Goal: Information Seeking & Learning: Learn about a topic

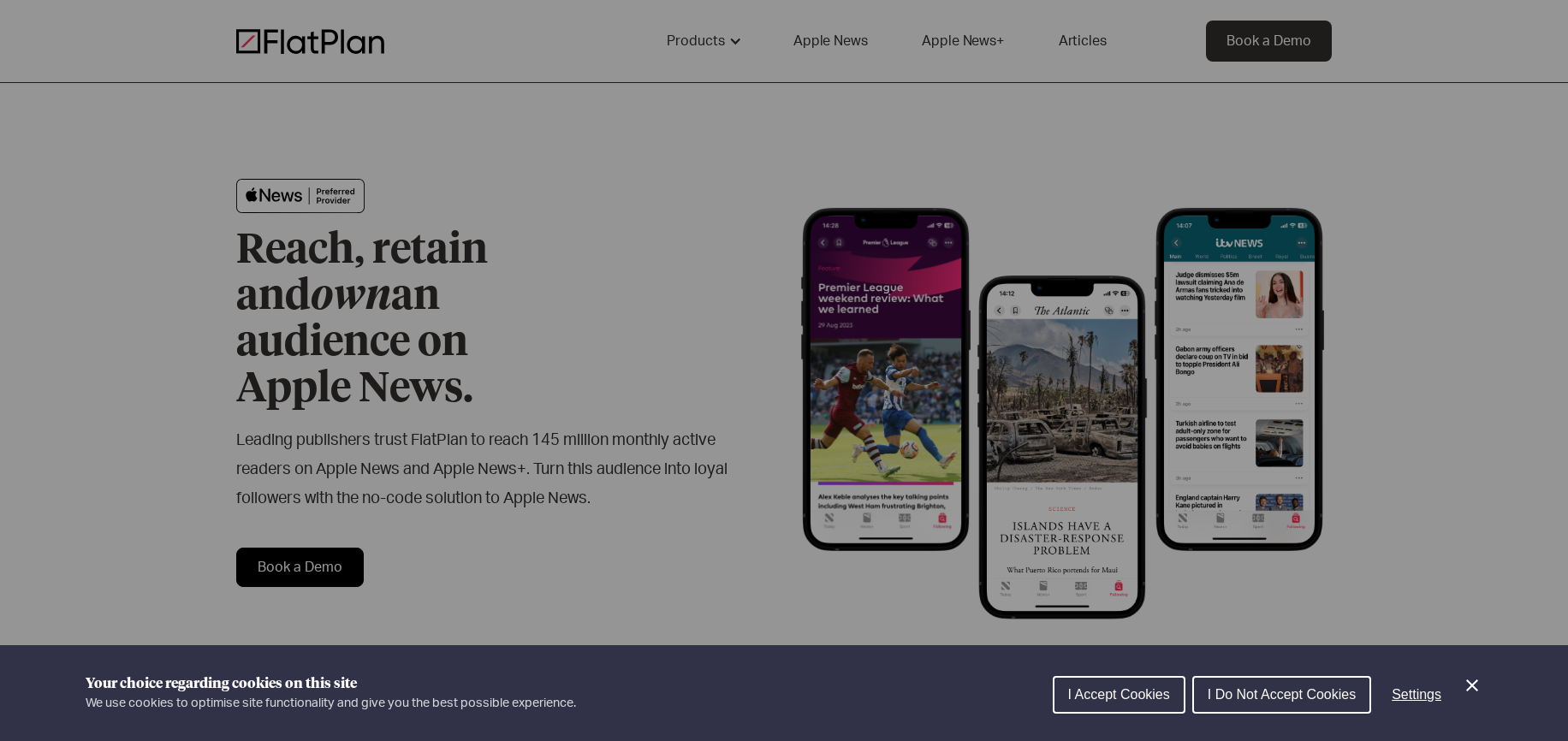
click at [1141, 698] on span "I Accept Cookies" at bounding box center [1120, 694] width 102 height 15
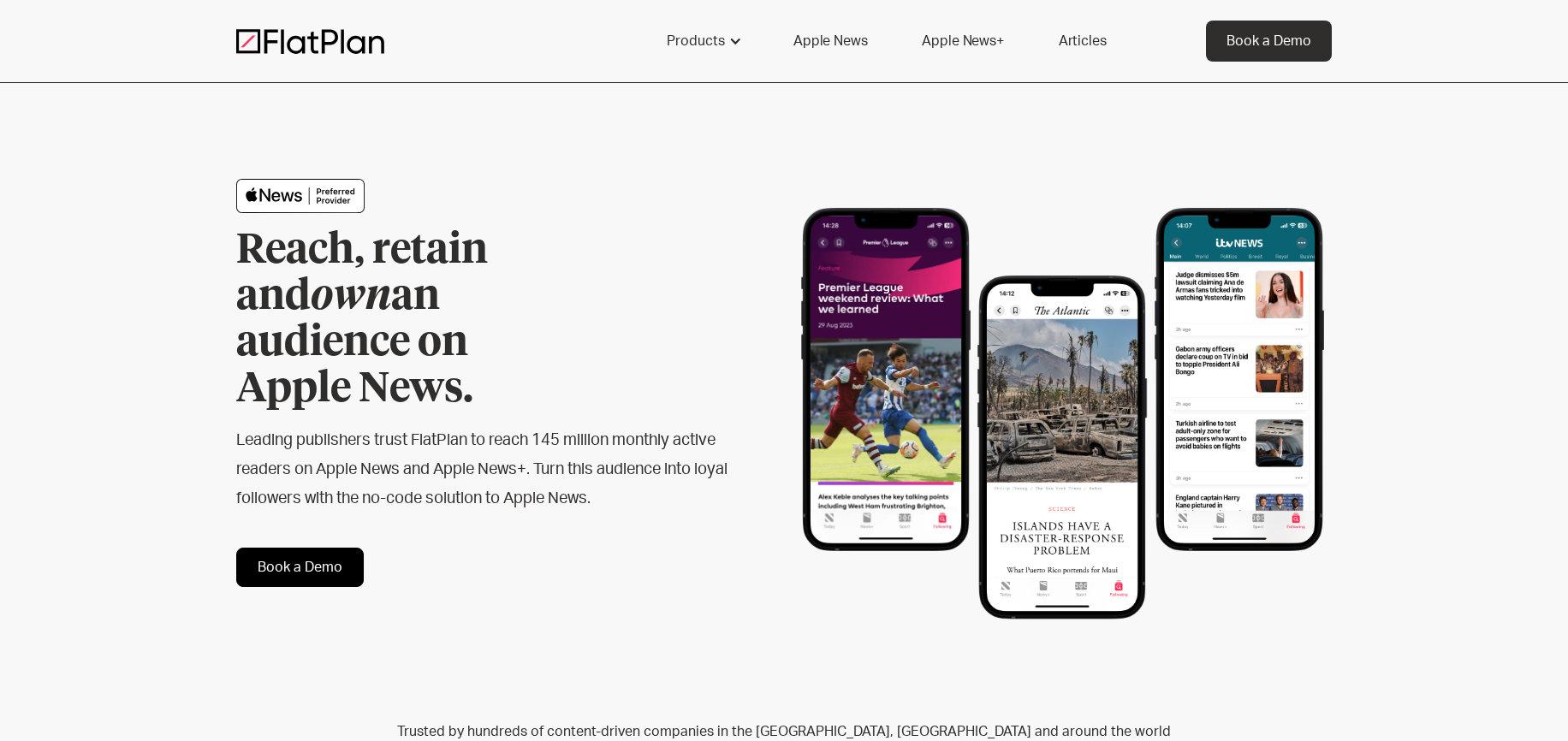
drag, startPoint x: 993, startPoint y: 83, endPoint x: 981, endPoint y: 84, distance: 12.0
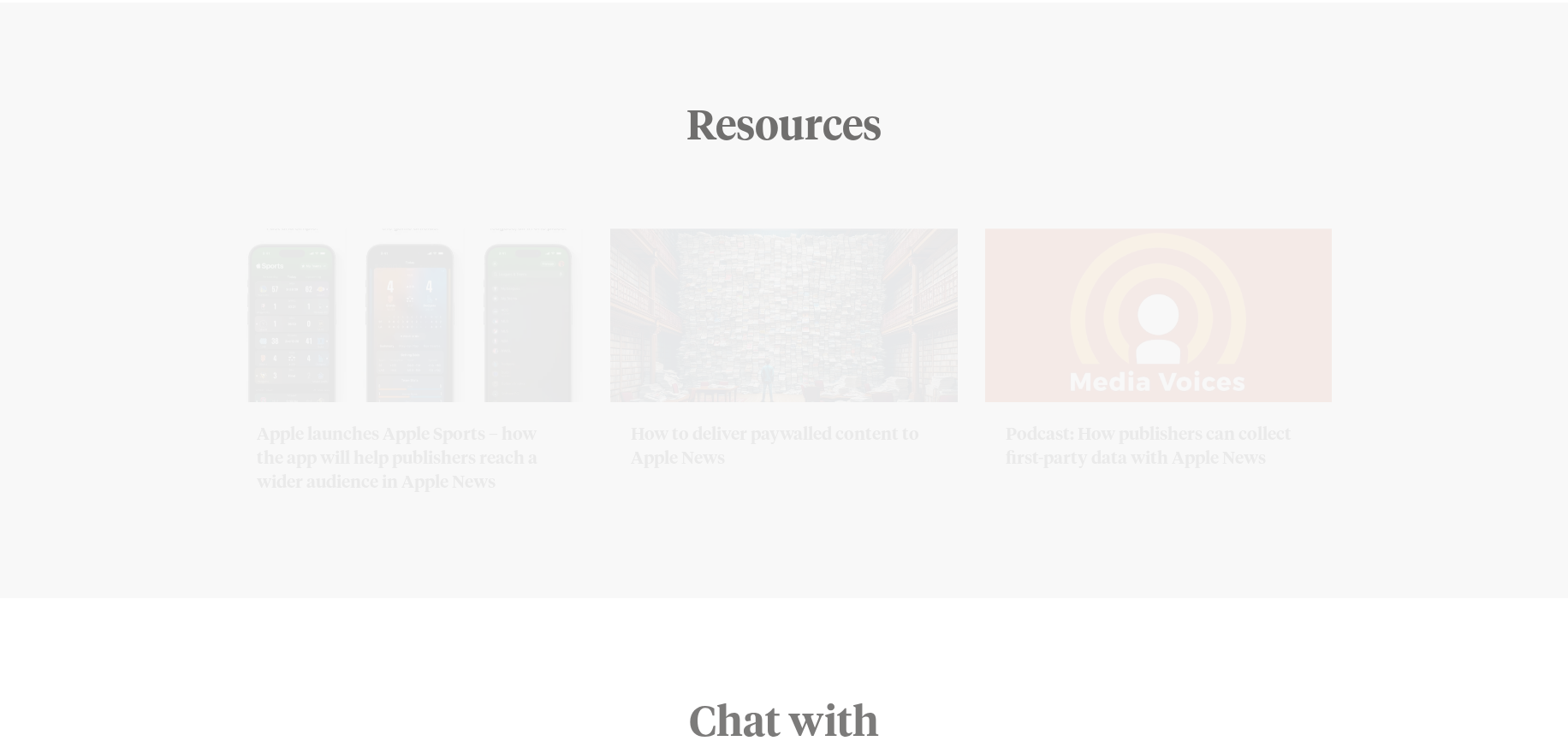
scroll to position [6922, 0]
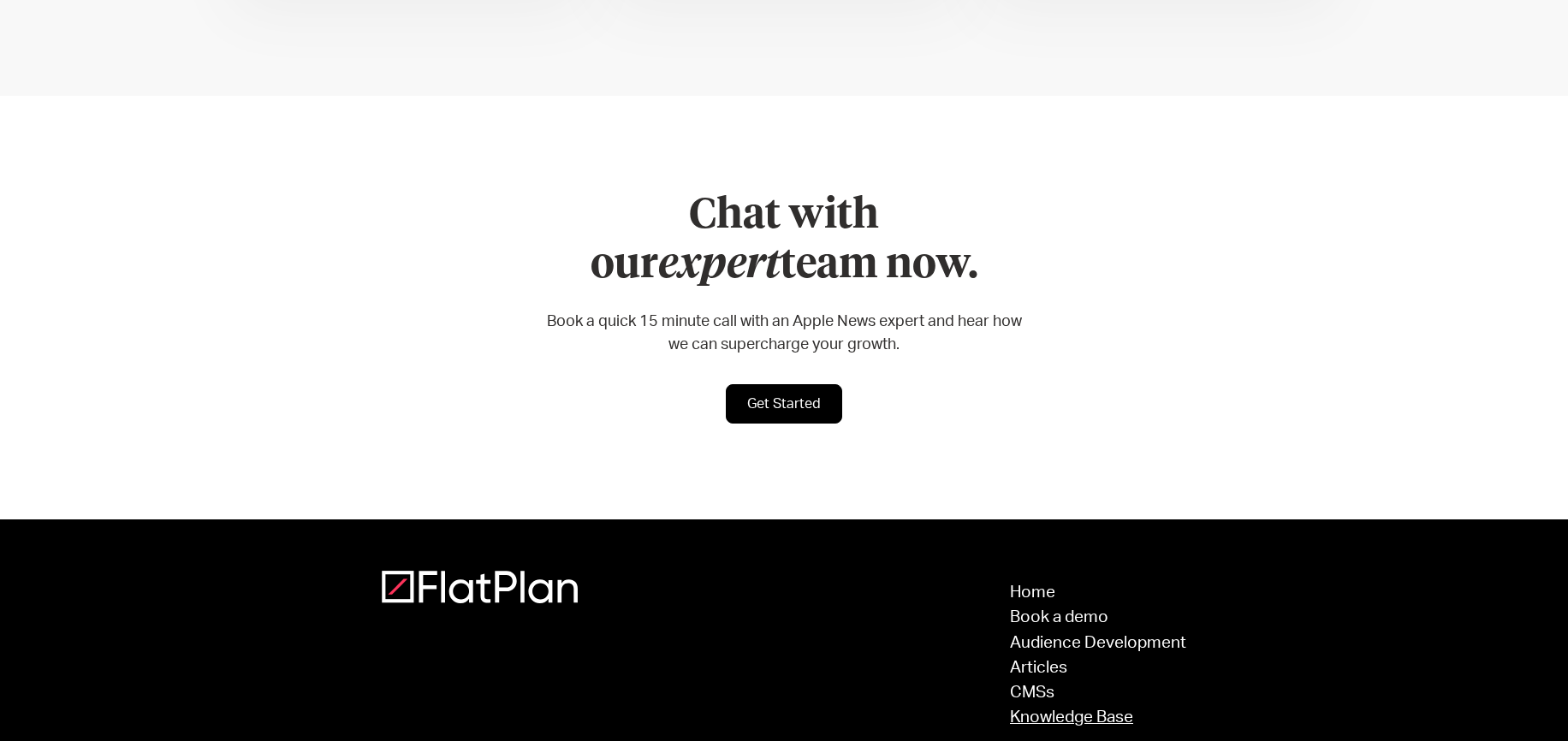
click at [1076, 710] on link "Knowledge Base" at bounding box center [1097, 717] width 176 height 17
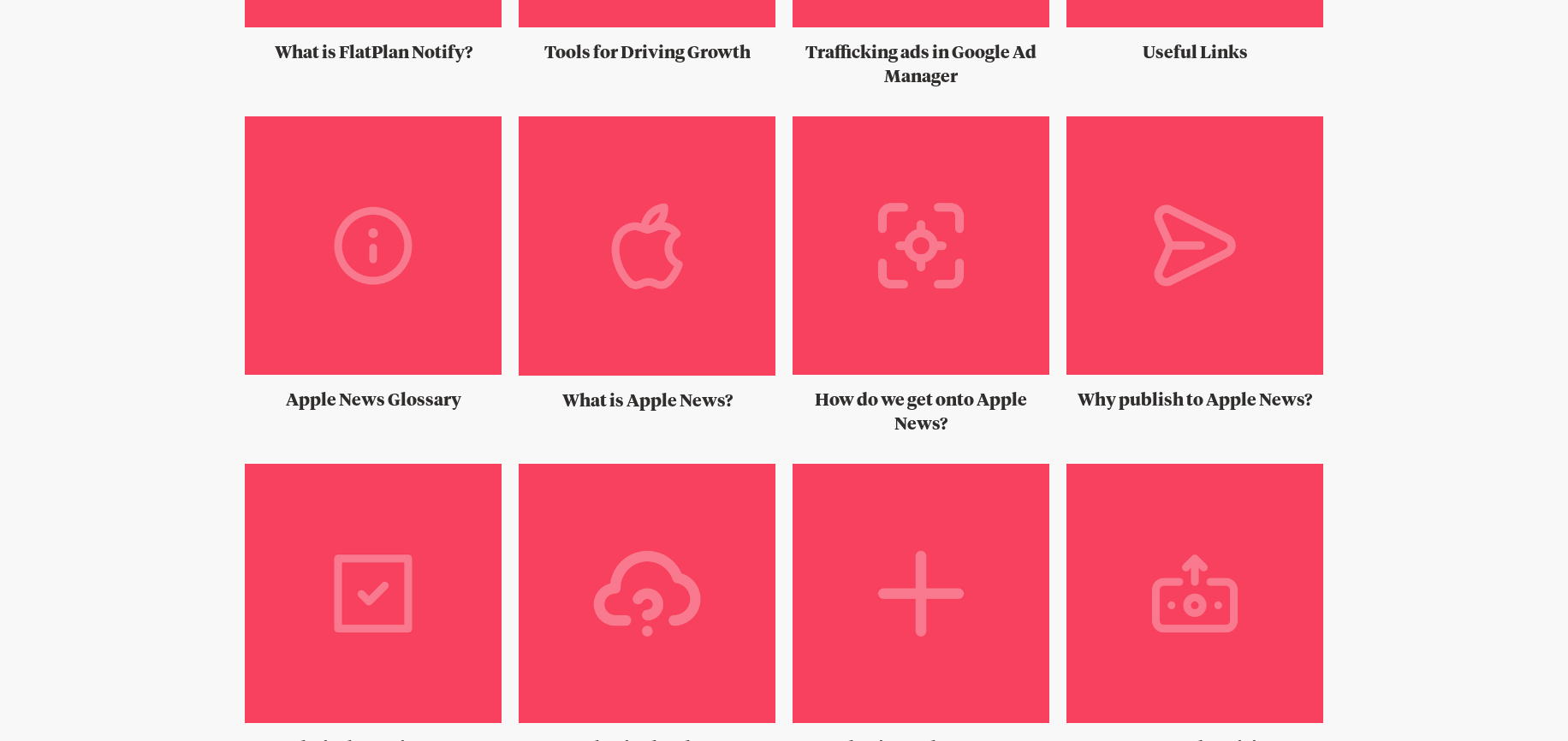
scroll to position [658, 0]
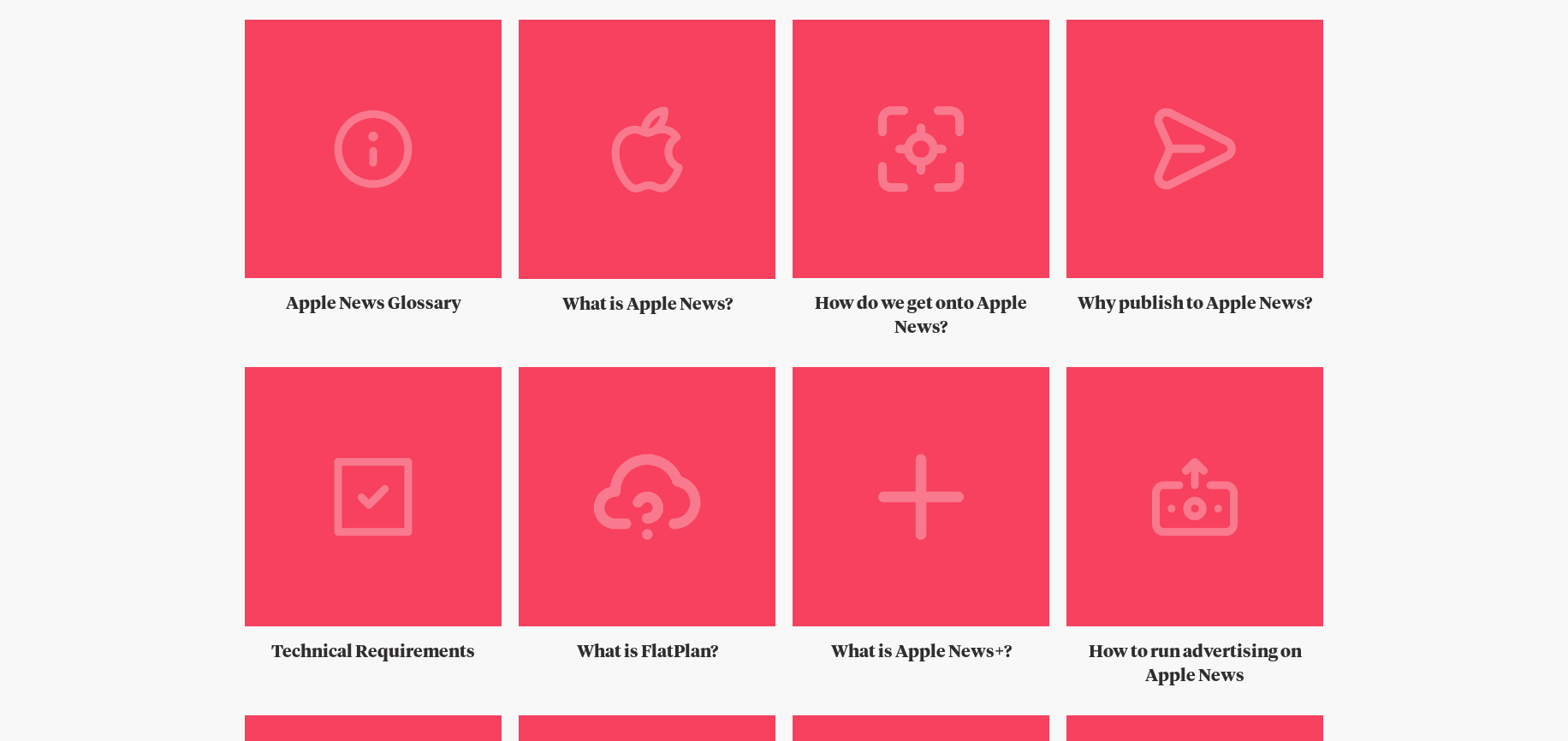
click at [611, 507] on img at bounding box center [647, 503] width 257 height 272
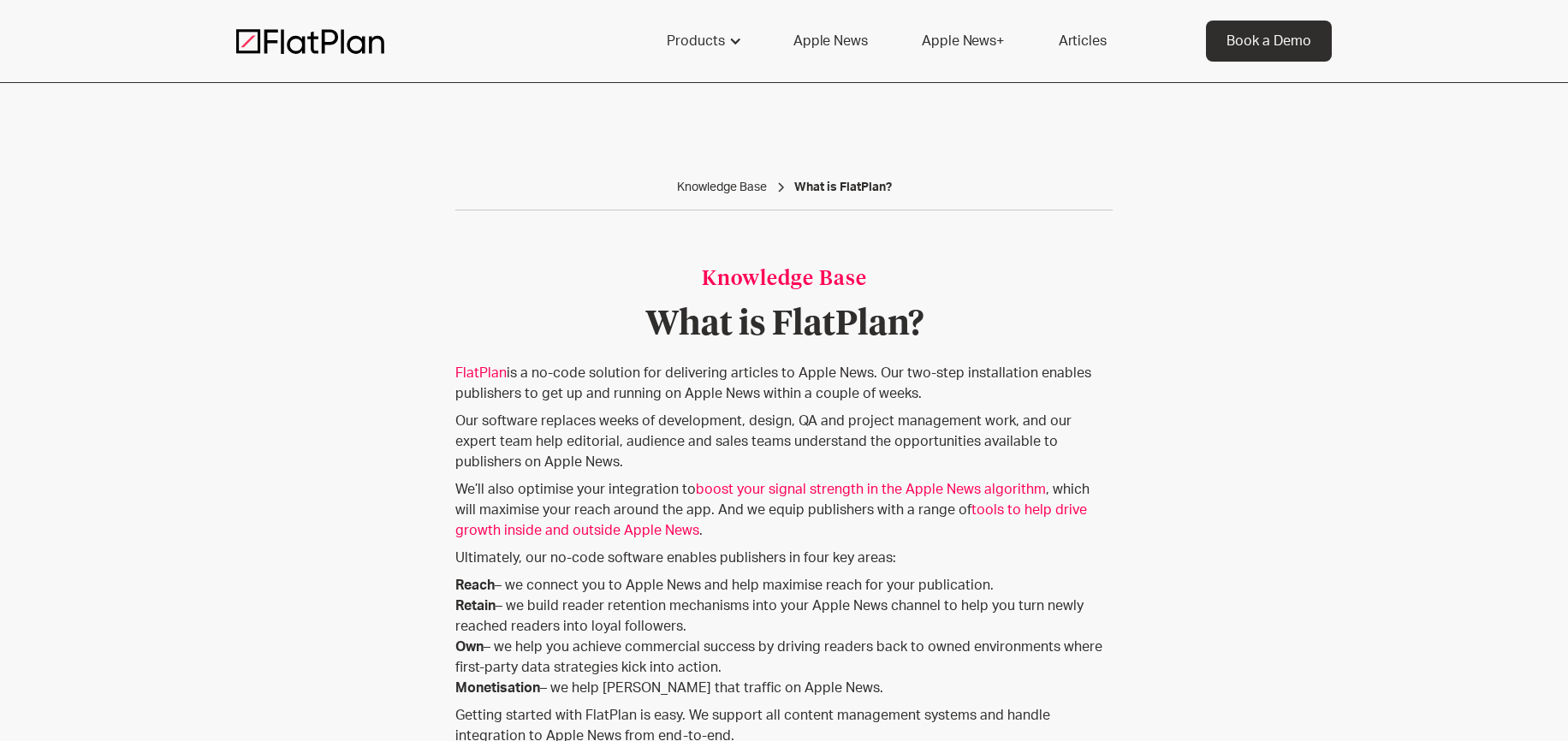
scroll to position [37, 0]
